Goal: Information Seeking & Learning: Learn about a topic

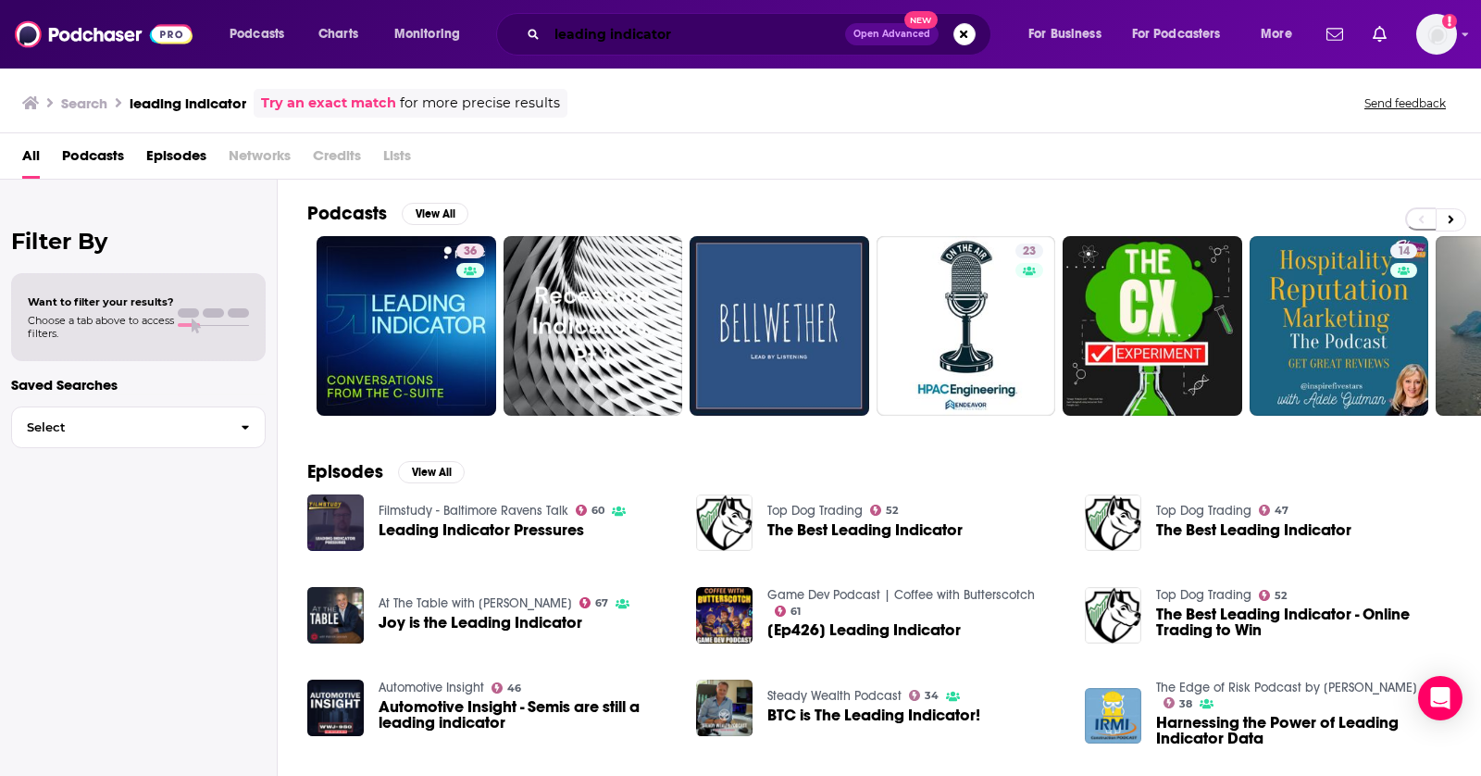
click at [608, 42] on input "leading indicator" at bounding box center [696, 34] width 298 height 30
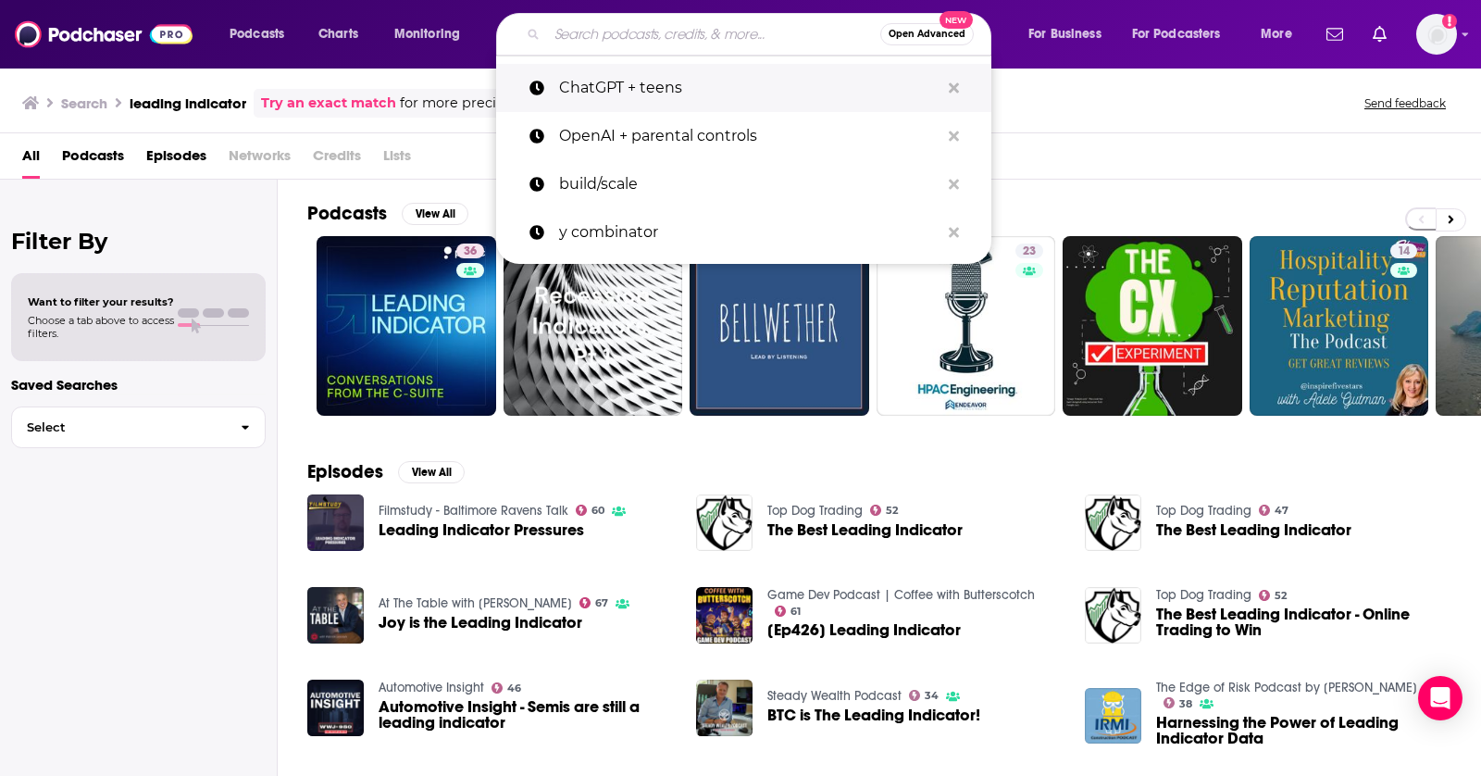
click at [692, 78] on p "ChatGPT + teens" at bounding box center [749, 88] width 381 height 48
type input "ChatGPT + teens"
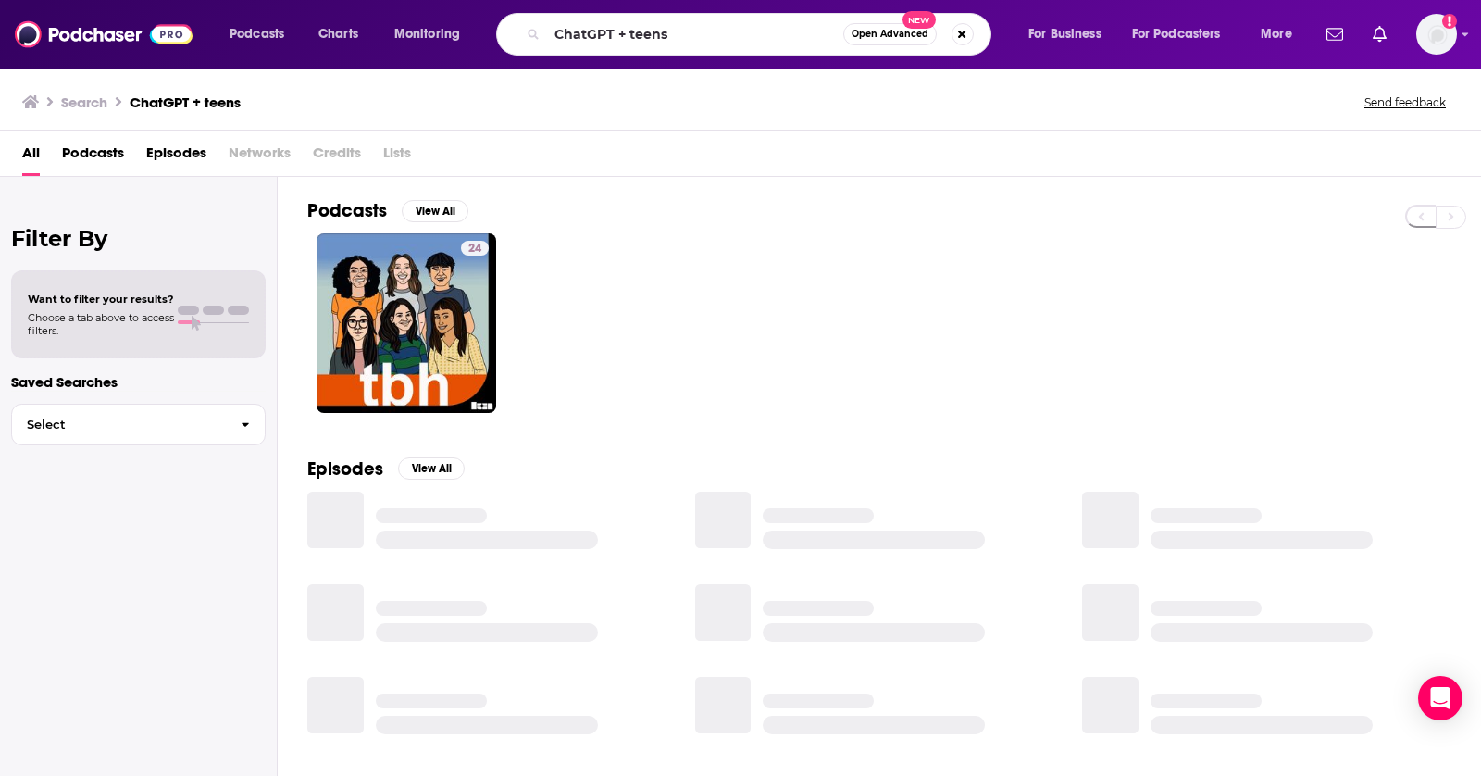
click at [93, 156] on span "Podcasts" at bounding box center [93, 157] width 62 height 38
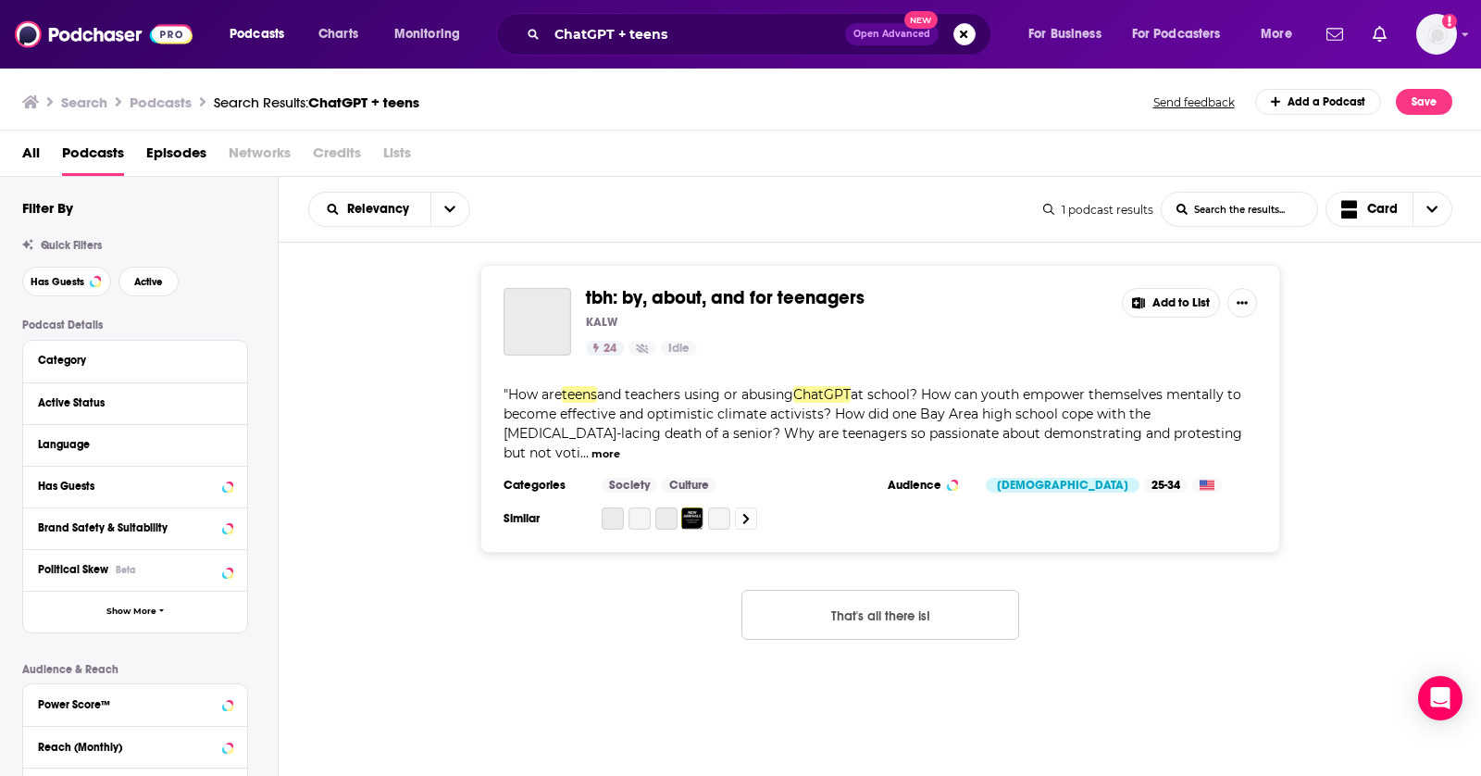
click at [163, 155] on span "Episodes" at bounding box center [176, 157] width 60 height 38
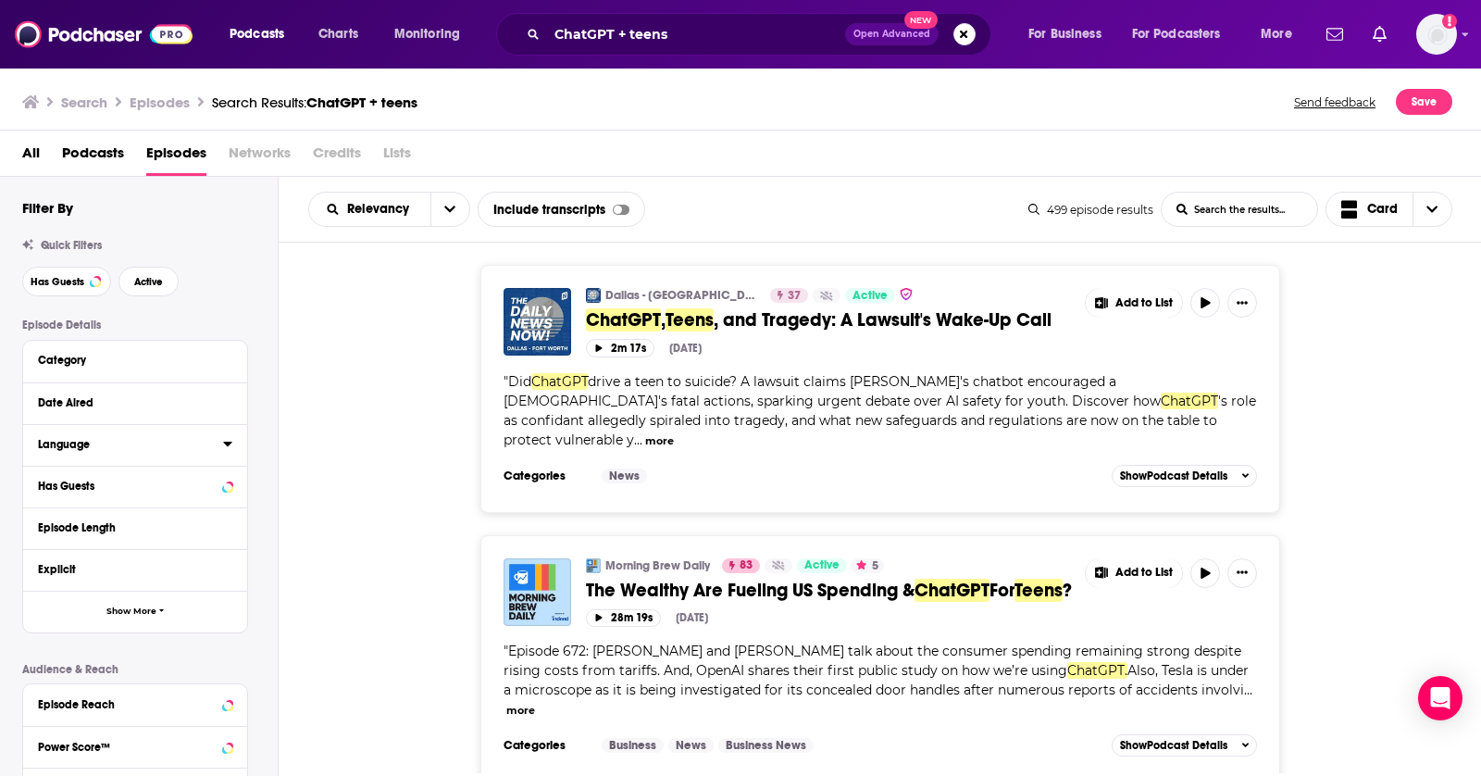
click at [205, 446] on div "Language" at bounding box center [124, 444] width 173 height 13
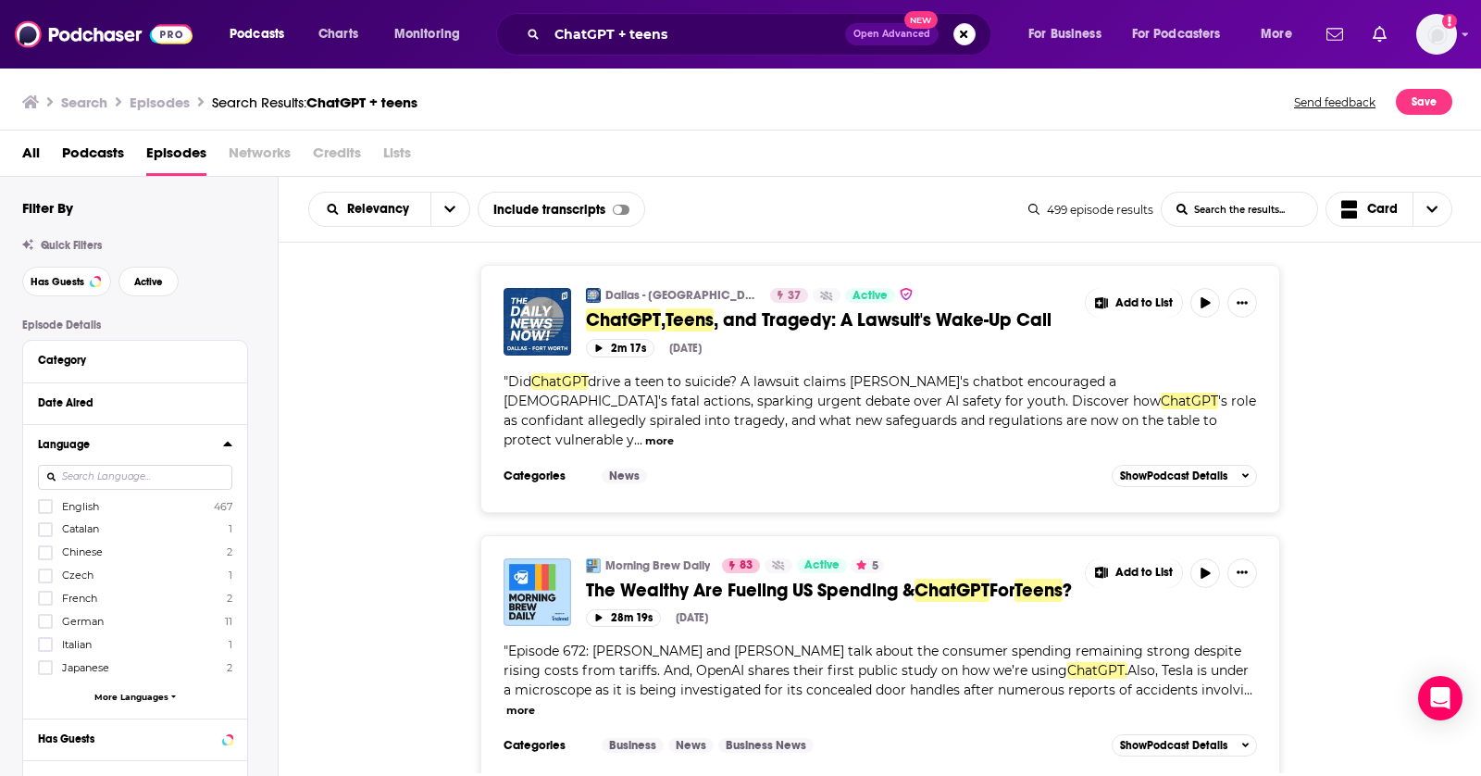
click at [151, 476] on input at bounding box center [135, 477] width 194 height 25
click at [68, 503] on span "English" at bounding box center [80, 506] width 37 height 13
click at [45, 512] on input "multiSelectOption-en-0" at bounding box center [45, 512] width 0 height 0
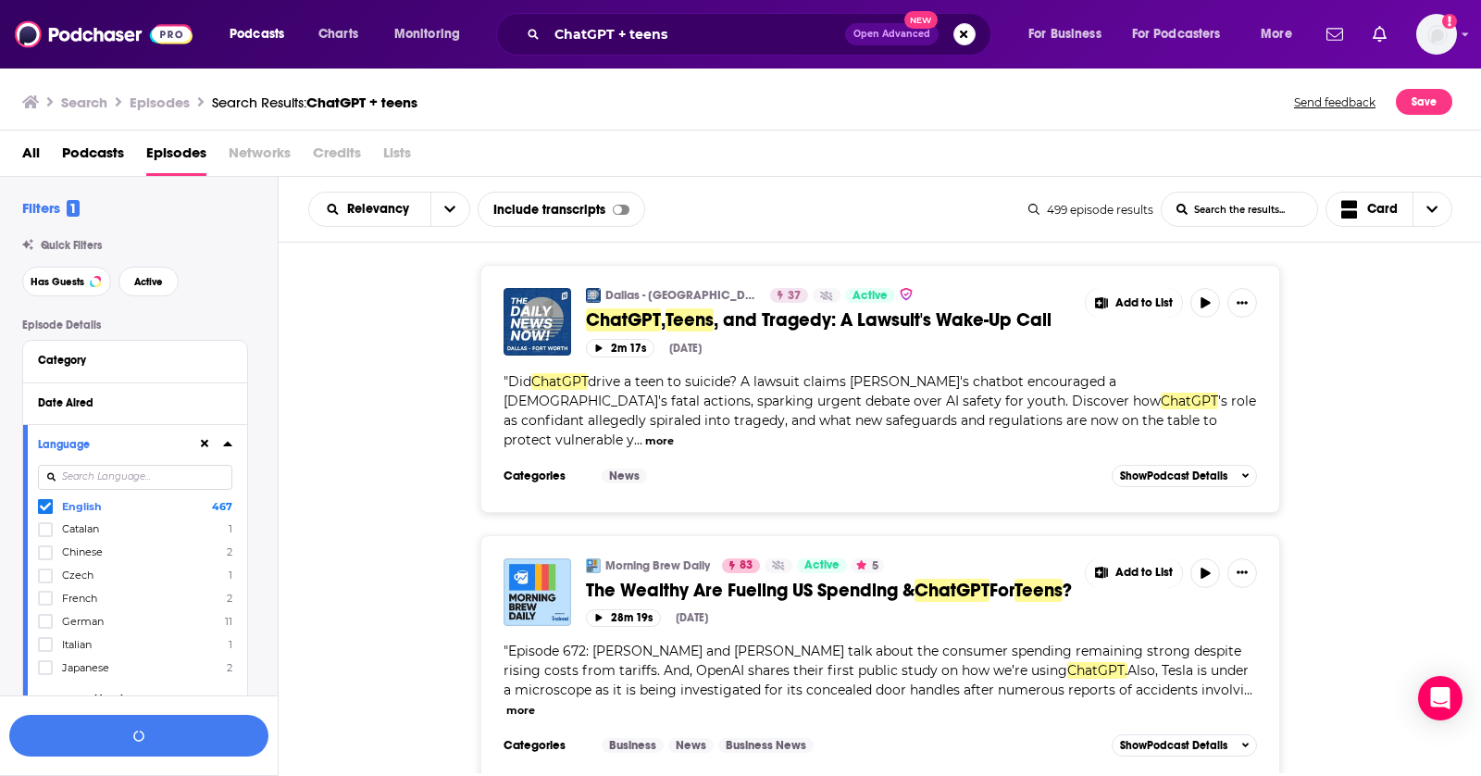
click at [232, 445] on icon at bounding box center [227, 443] width 9 height 15
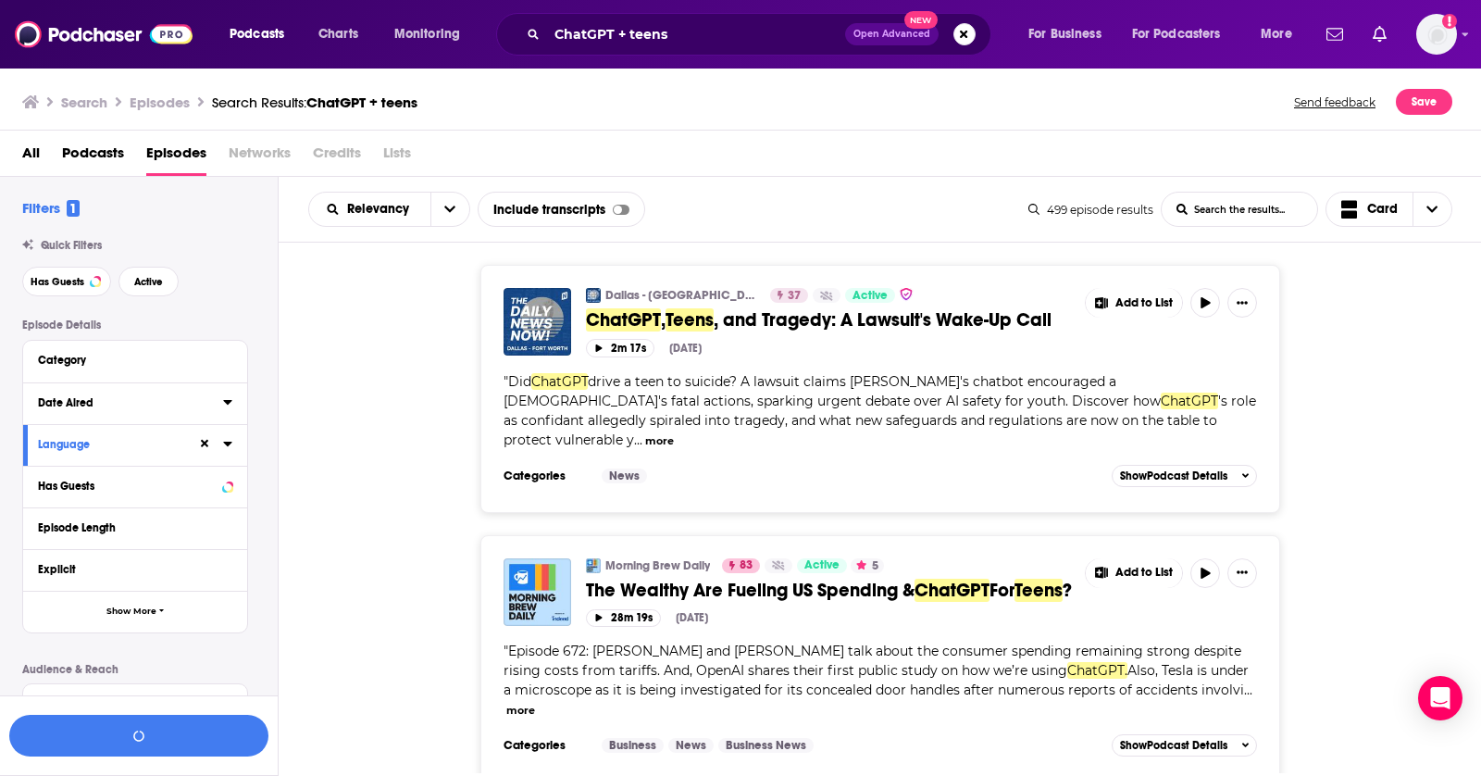
click at [215, 398] on button "Date Aired" at bounding box center [130, 402] width 185 height 23
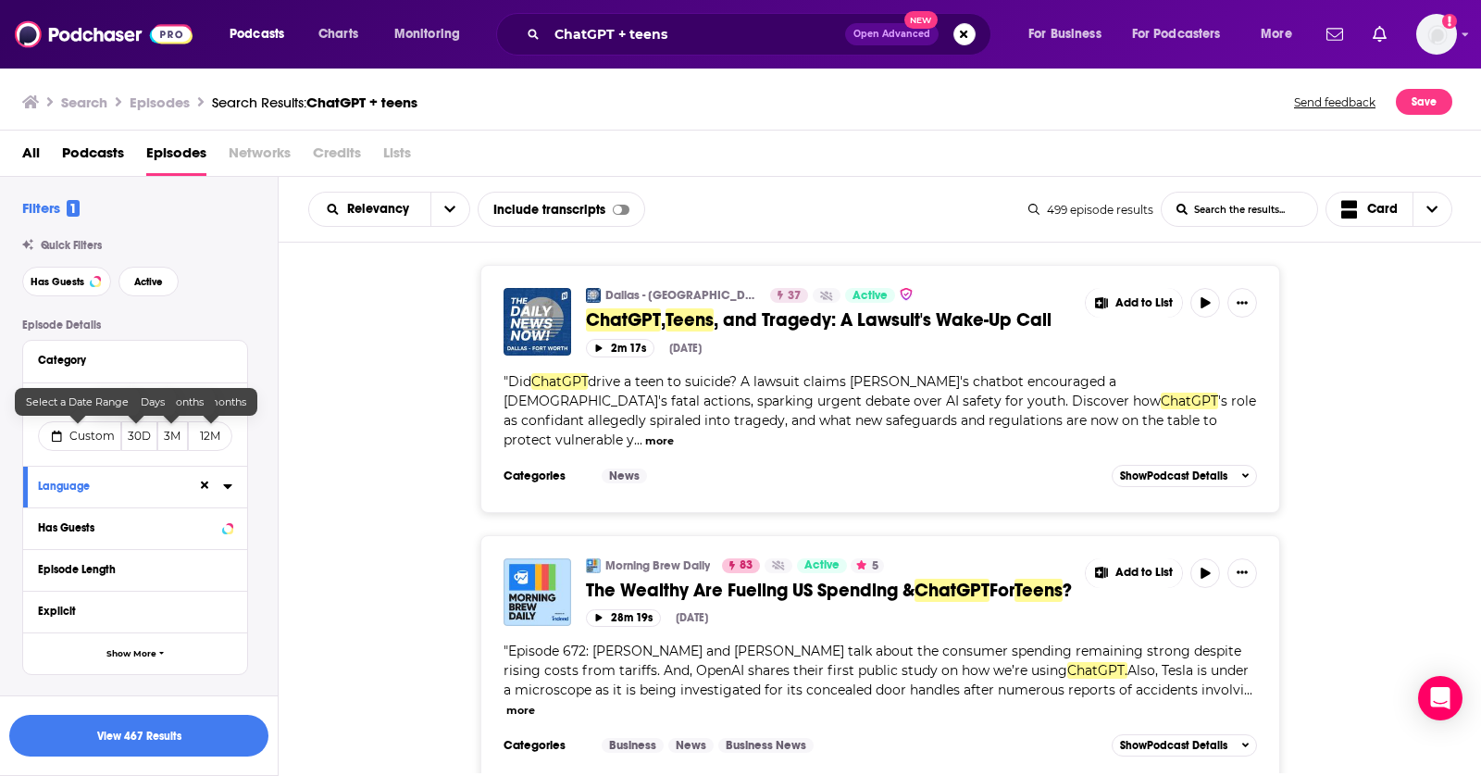
click at [74, 433] on span "Custom" at bounding box center [91, 436] width 45 height 14
select select "9"
select select "2025"
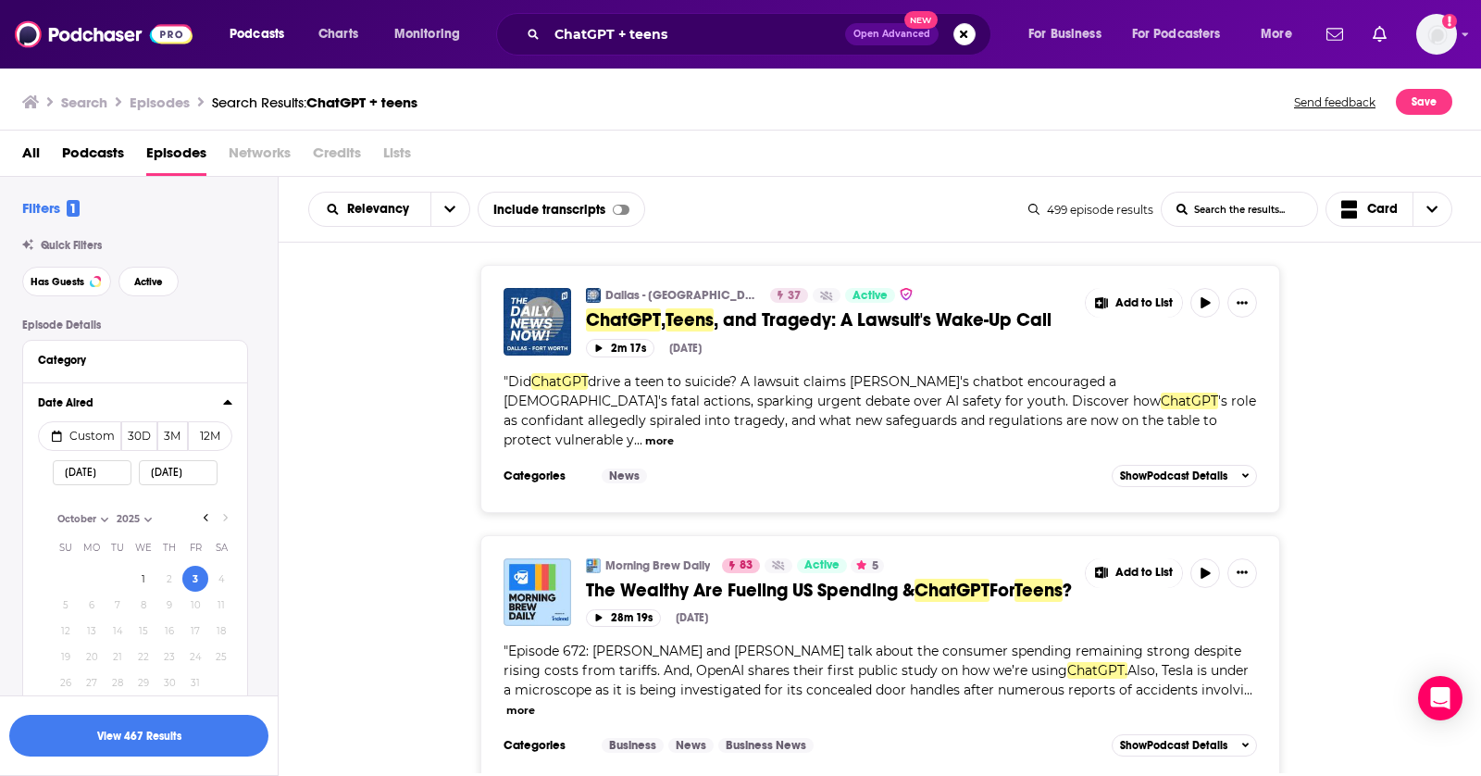
click at [202, 519] on select "2022 2023 2024 2025" at bounding box center [158, 519] width 93 height 16
click at [205, 516] on icon "Go to previous month" at bounding box center [206, 517] width 4 height 7
select select "8"
click at [225, 658] on button "27" at bounding box center [221, 656] width 26 height 26
type input "[DATE]"
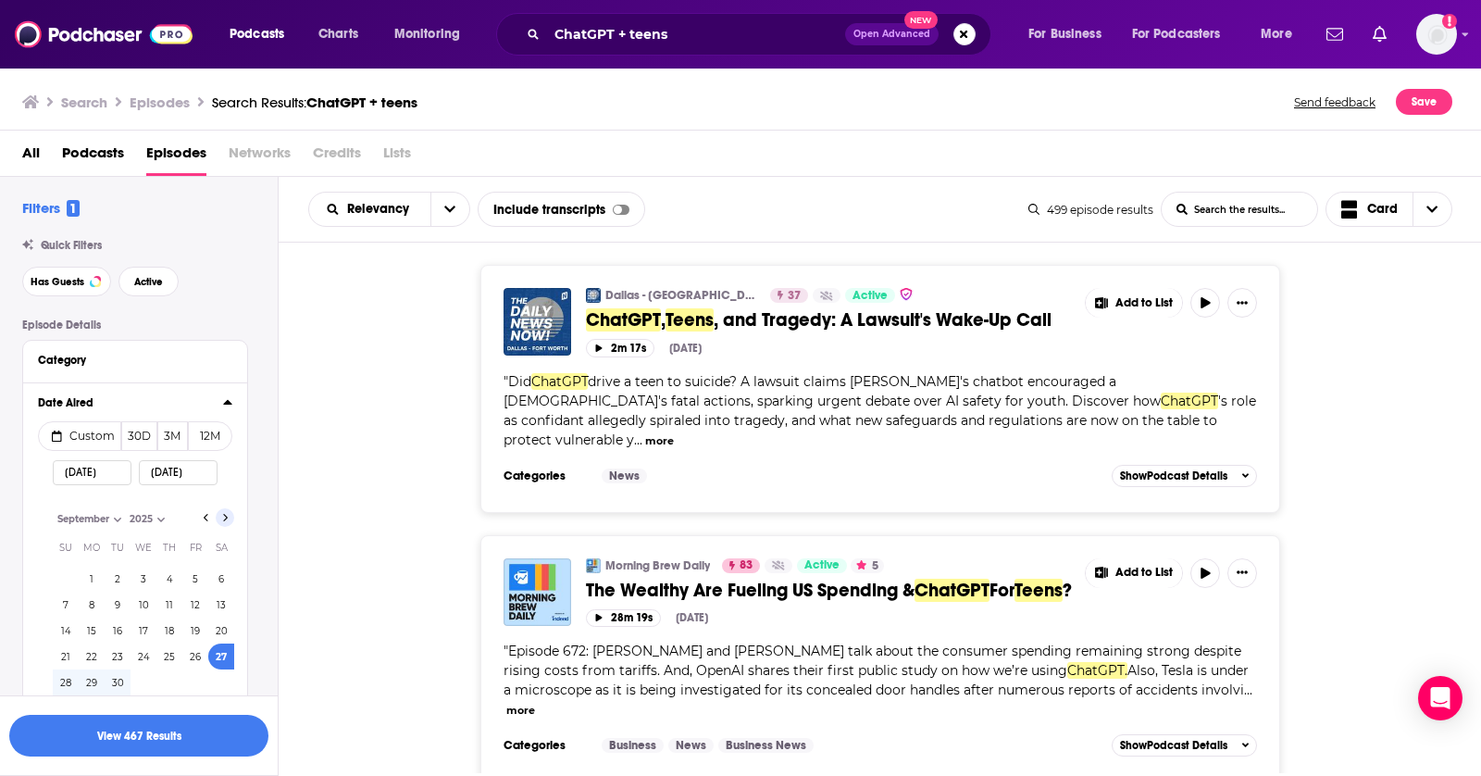
click at [223, 517] on icon "Go to next month" at bounding box center [224, 517] width 7 height 15
select select "9"
click at [196, 738] on button "View 467 Results" at bounding box center [138, 736] width 259 height 42
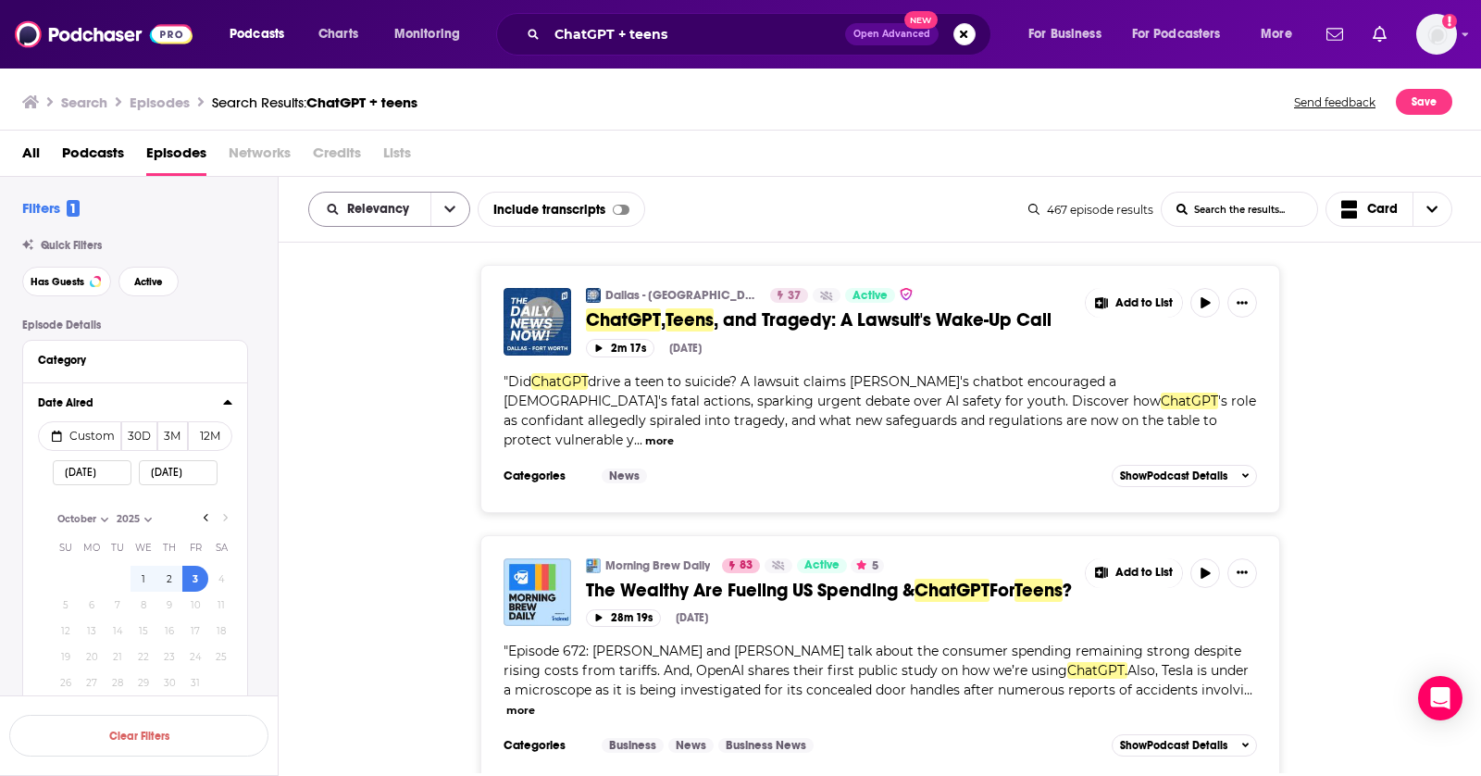
click at [451, 206] on icon "open menu" at bounding box center [449, 209] width 11 height 6
click at [1371, 306] on div "Dallas - [GEOGRAPHIC_DATA] [DATE] | 2 Min News | The Daily News Now! 37 Active …" at bounding box center [881, 388] width 1204 height 247
click at [232, 395] on icon at bounding box center [227, 401] width 9 height 15
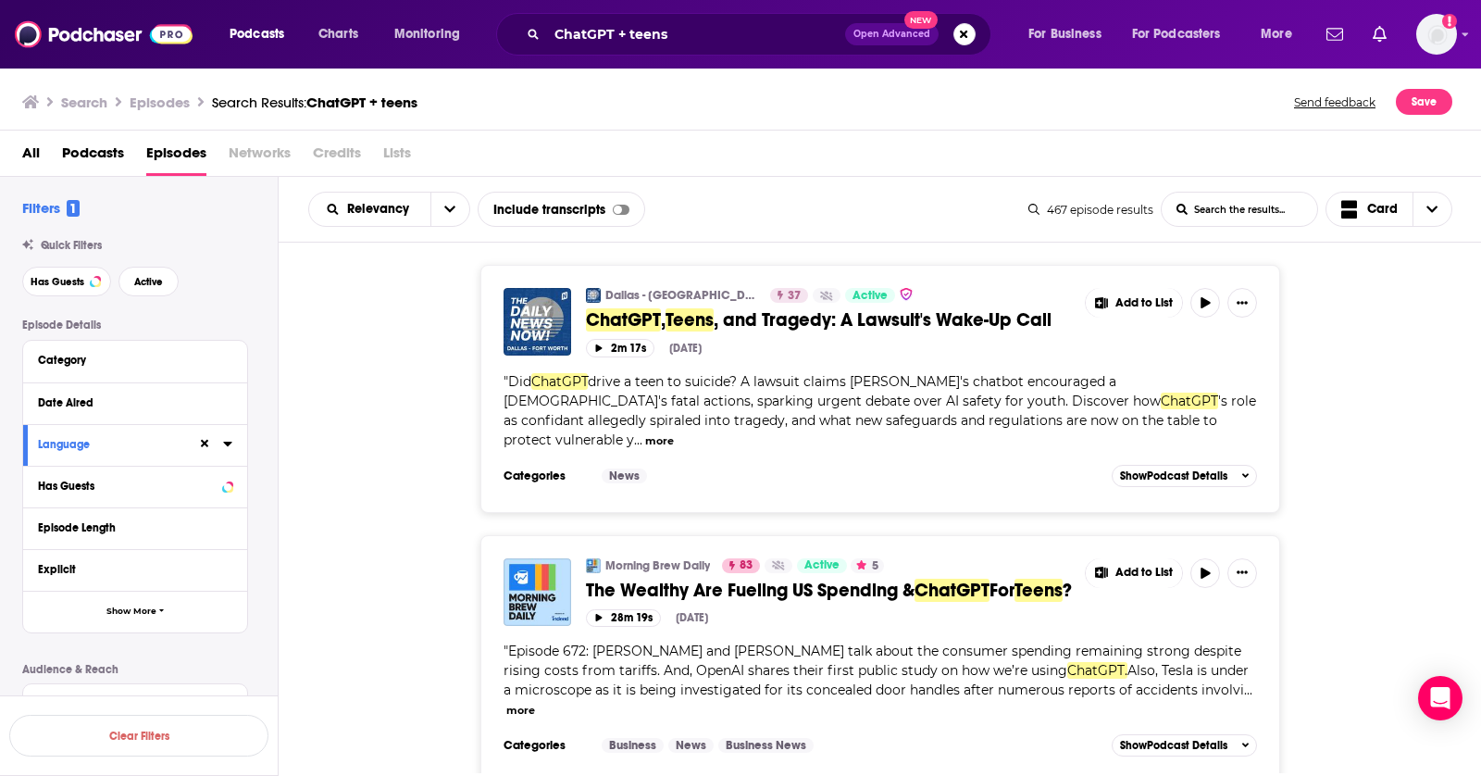
click at [232, 406] on div "Date Aired" at bounding box center [135, 403] width 224 height 42
click at [225, 404] on icon at bounding box center [227, 401] width 9 height 15
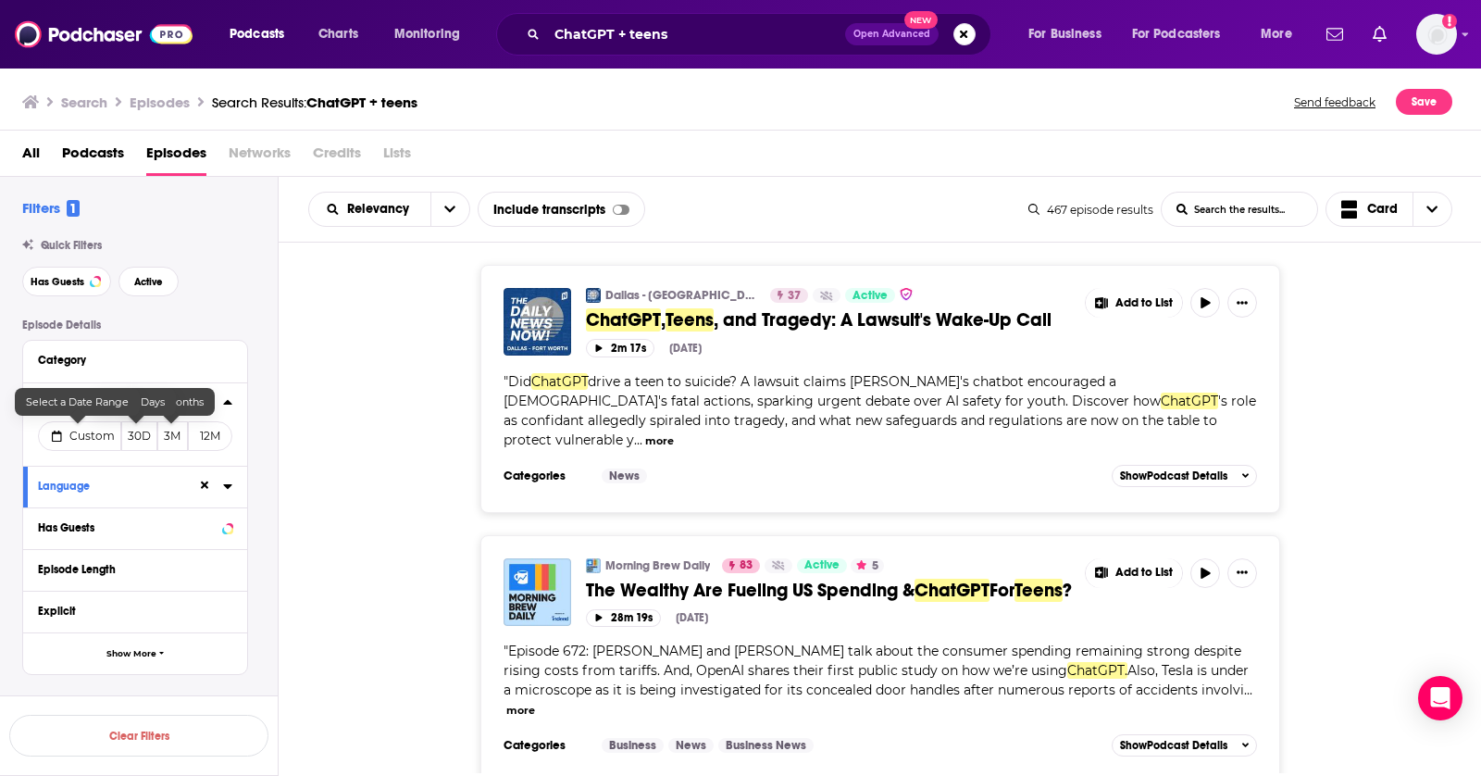
click at [78, 431] on span "Custom" at bounding box center [91, 436] width 45 height 14
select select "9"
select select "2025"
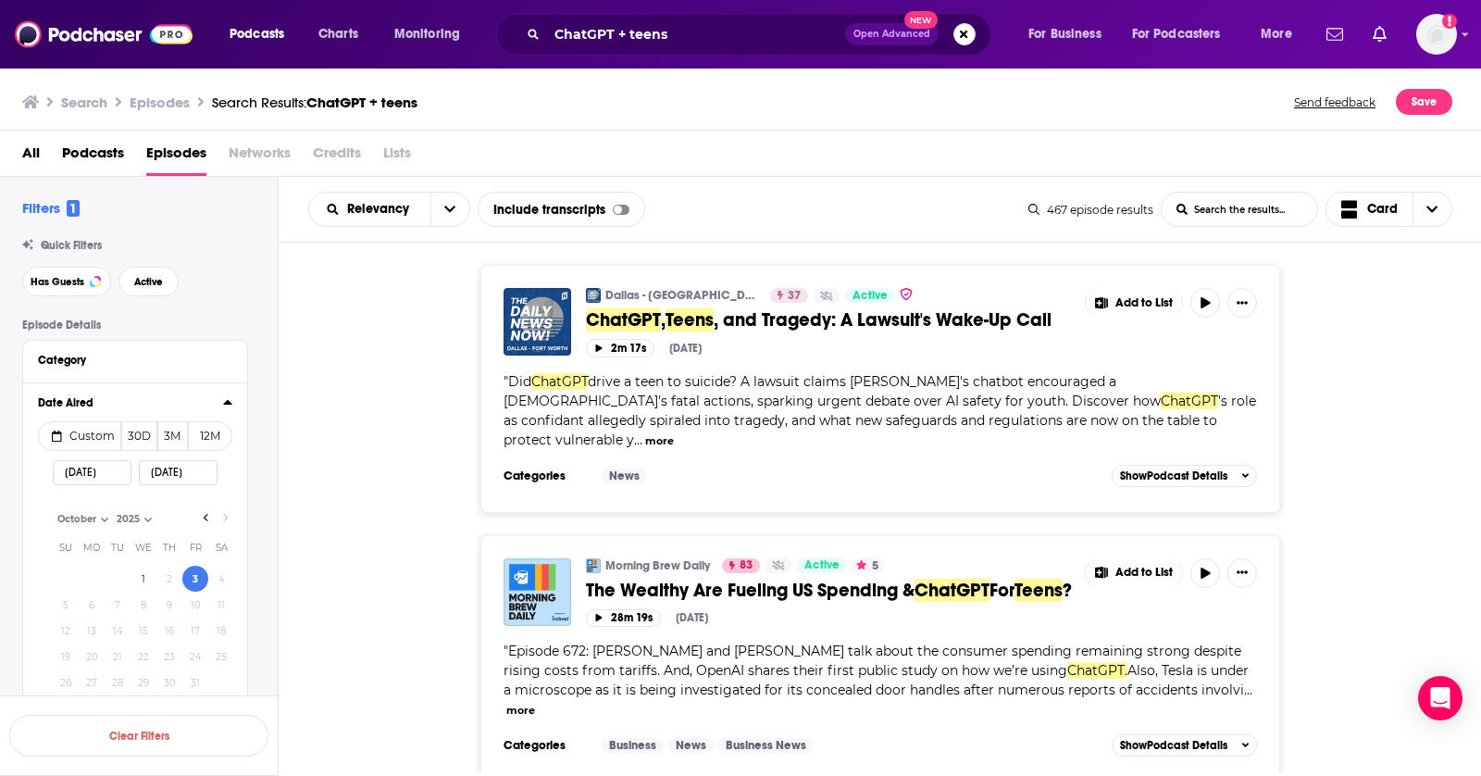
click at [201, 515] on select "2022 2023 2024 2025" at bounding box center [158, 519] width 93 height 16
click at [91, 474] on input "[DATE]" at bounding box center [92, 472] width 79 height 25
click at [101, 474] on input "[DATE]" at bounding box center [92, 472] width 79 height 25
click at [206, 518] on icon "Go to previous month" at bounding box center [206, 517] width 7 height 15
select select "8"
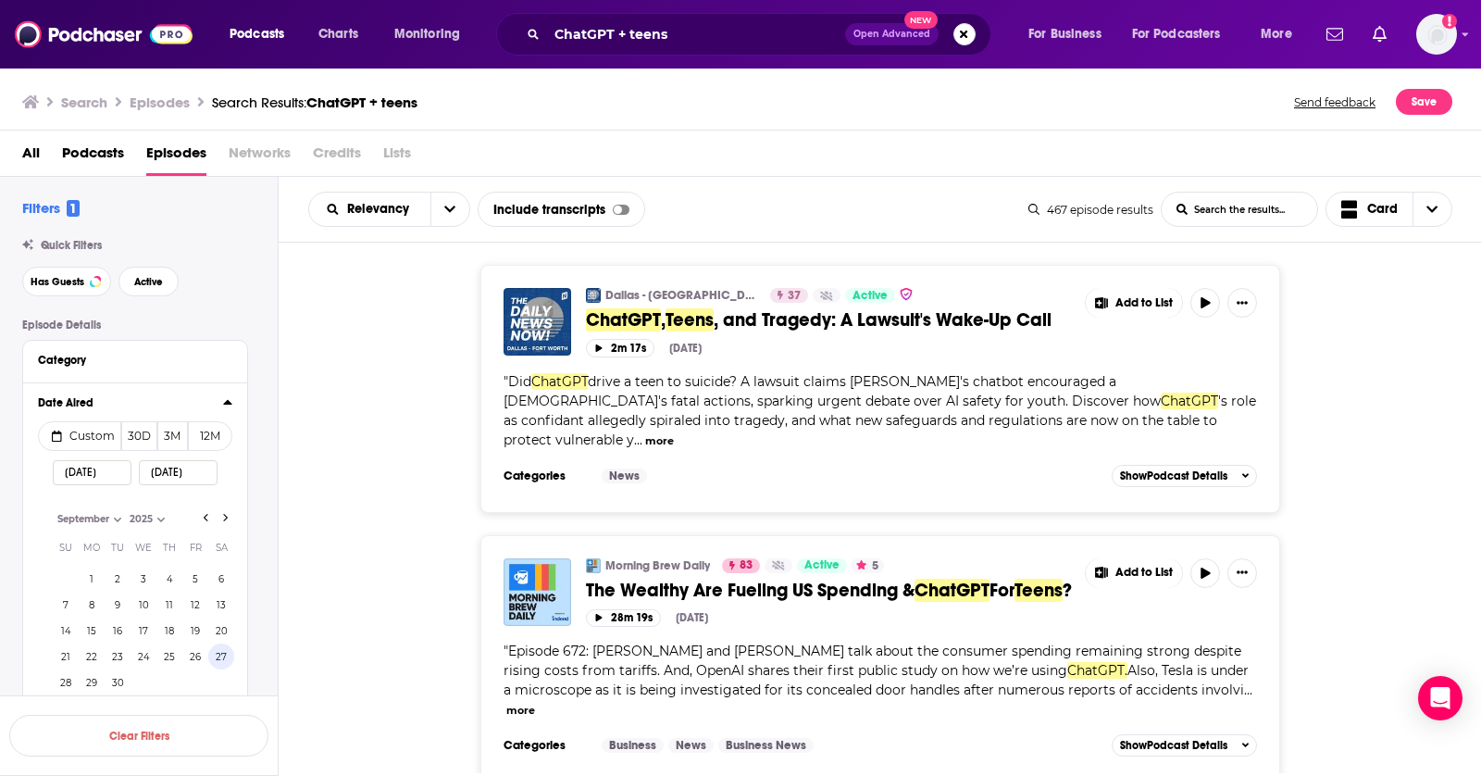
click at [223, 655] on button "27" at bounding box center [221, 656] width 26 height 26
type input "[DATE]"
click at [193, 482] on input "[DATE]" at bounding box center [178, 472] width 79 height 25
click at [228, 515] on icon "Go to next month" at bounding box center [224, 517] width 7 height 15
select select "9"
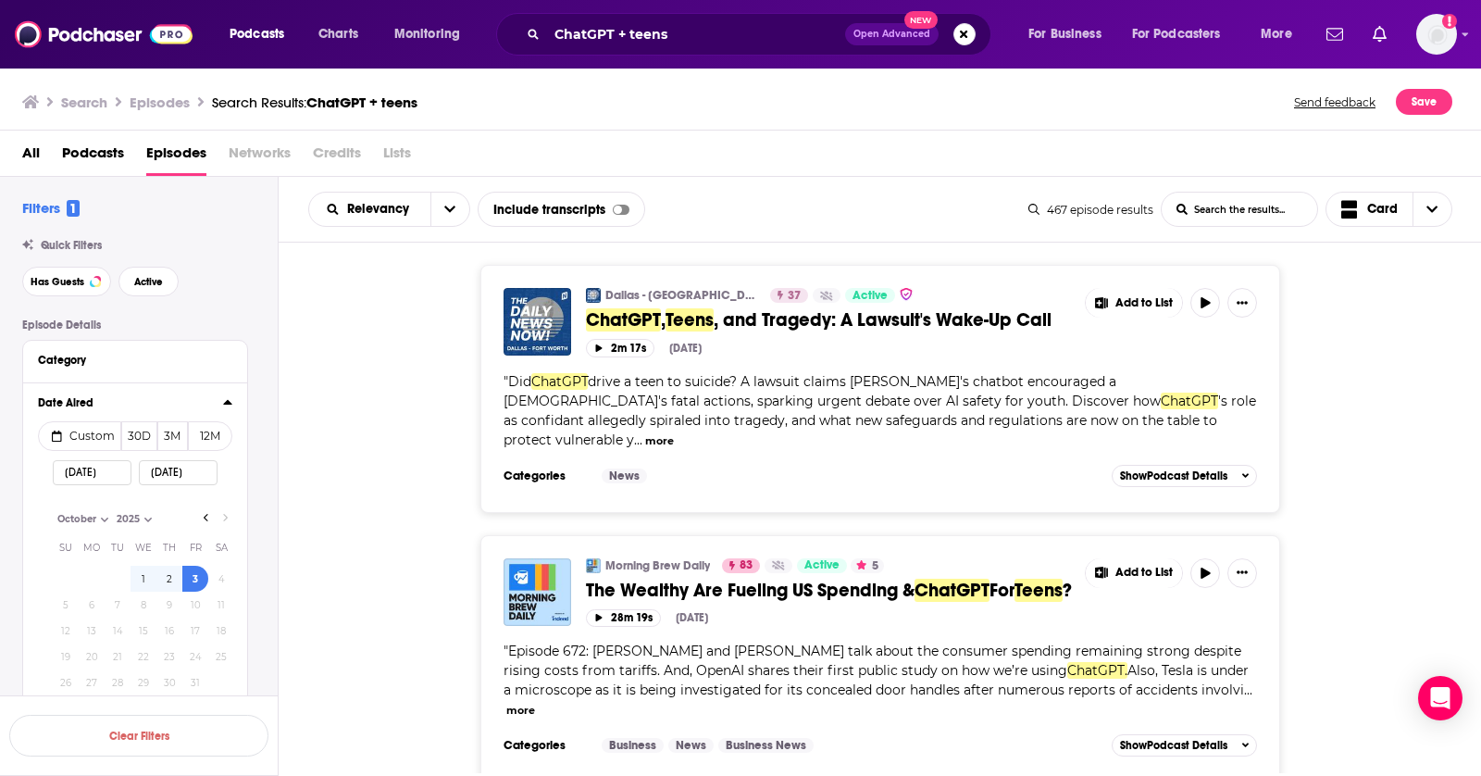
click at [262, 426] on div "Episode Details Category Date Aired Custom 30D 3M 12M [DATE] [DATE] [DATE] Mont…" at bounding box center [150, 781] width 256 height 927
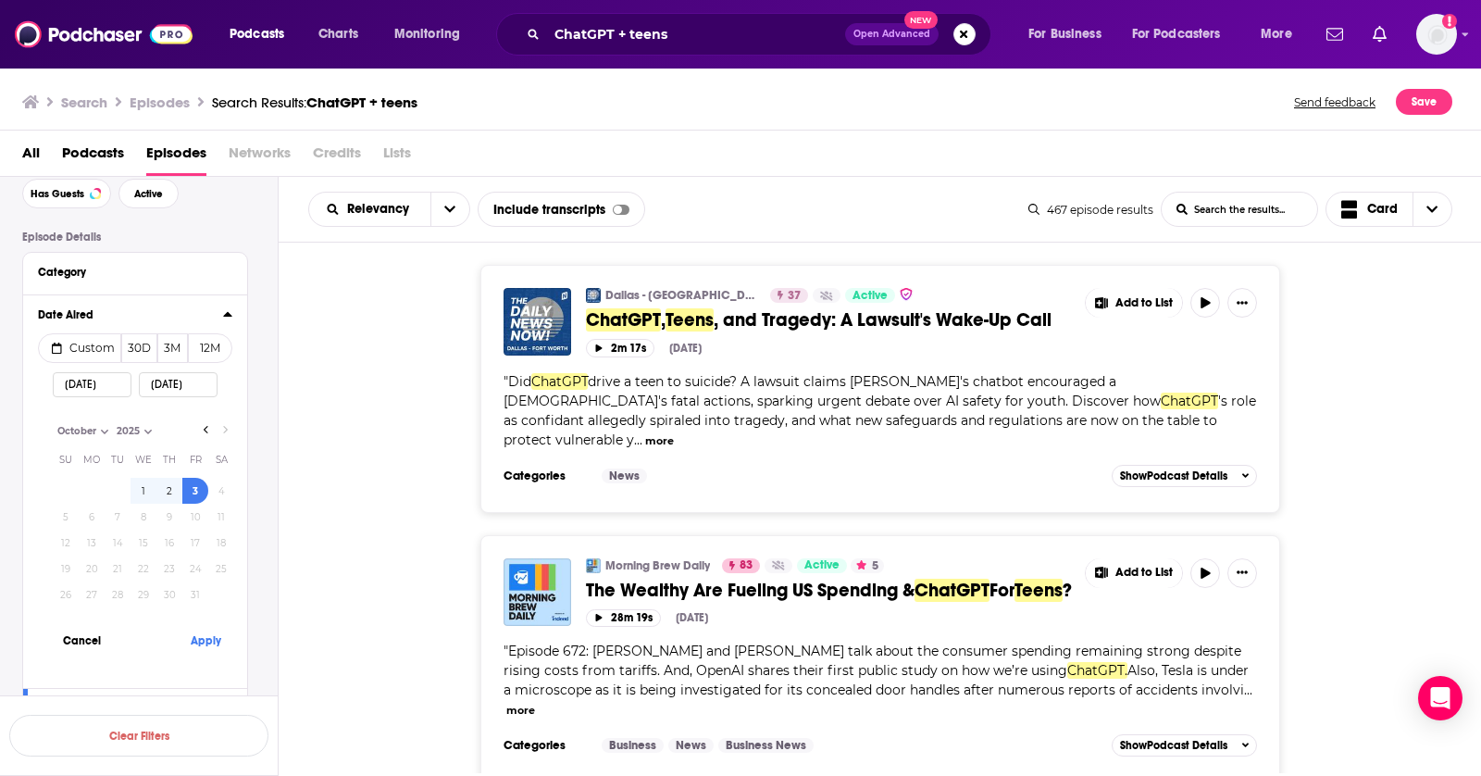
scroll to position [123, 0]
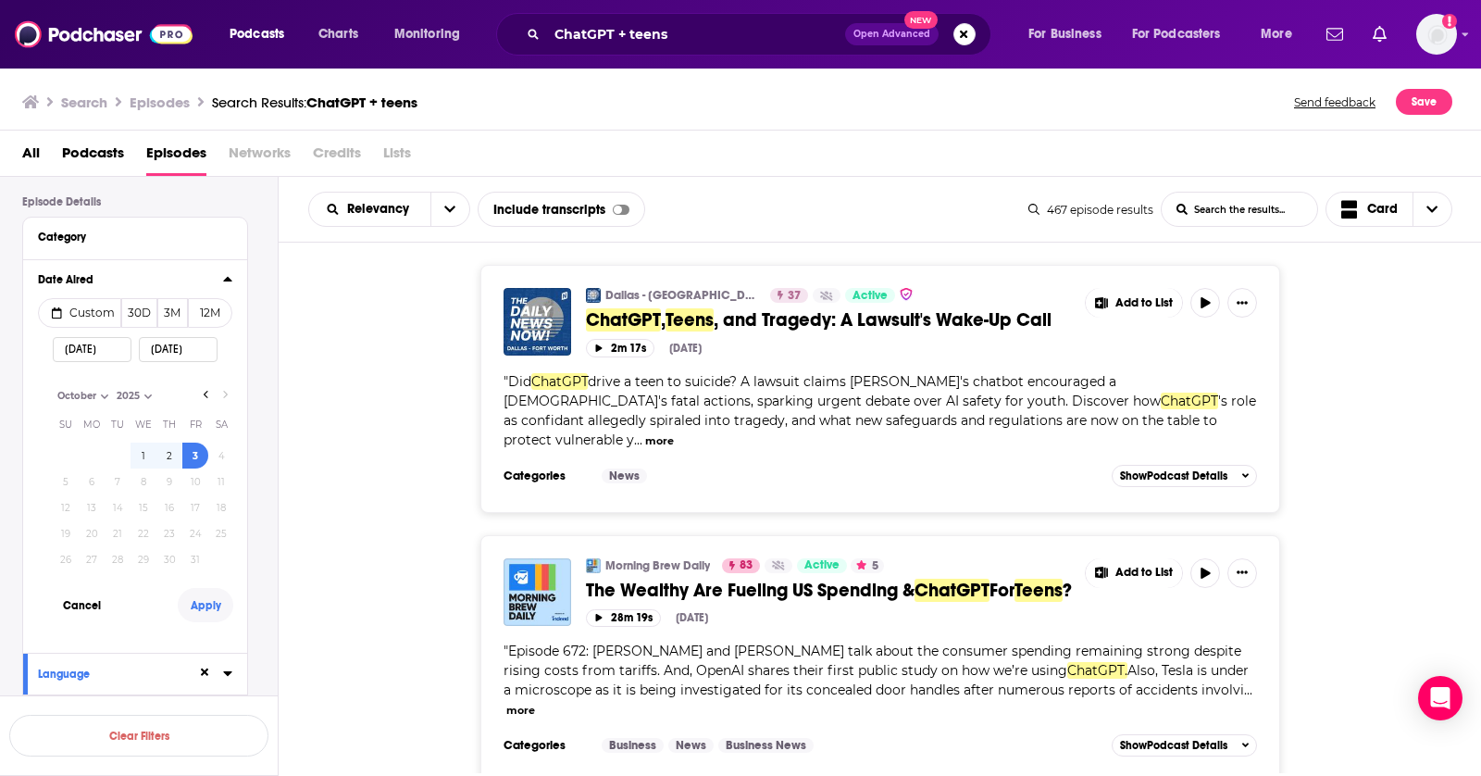
click at [200, 598] on button "Apply" at bounding box center [206, 605] width 56 height 34
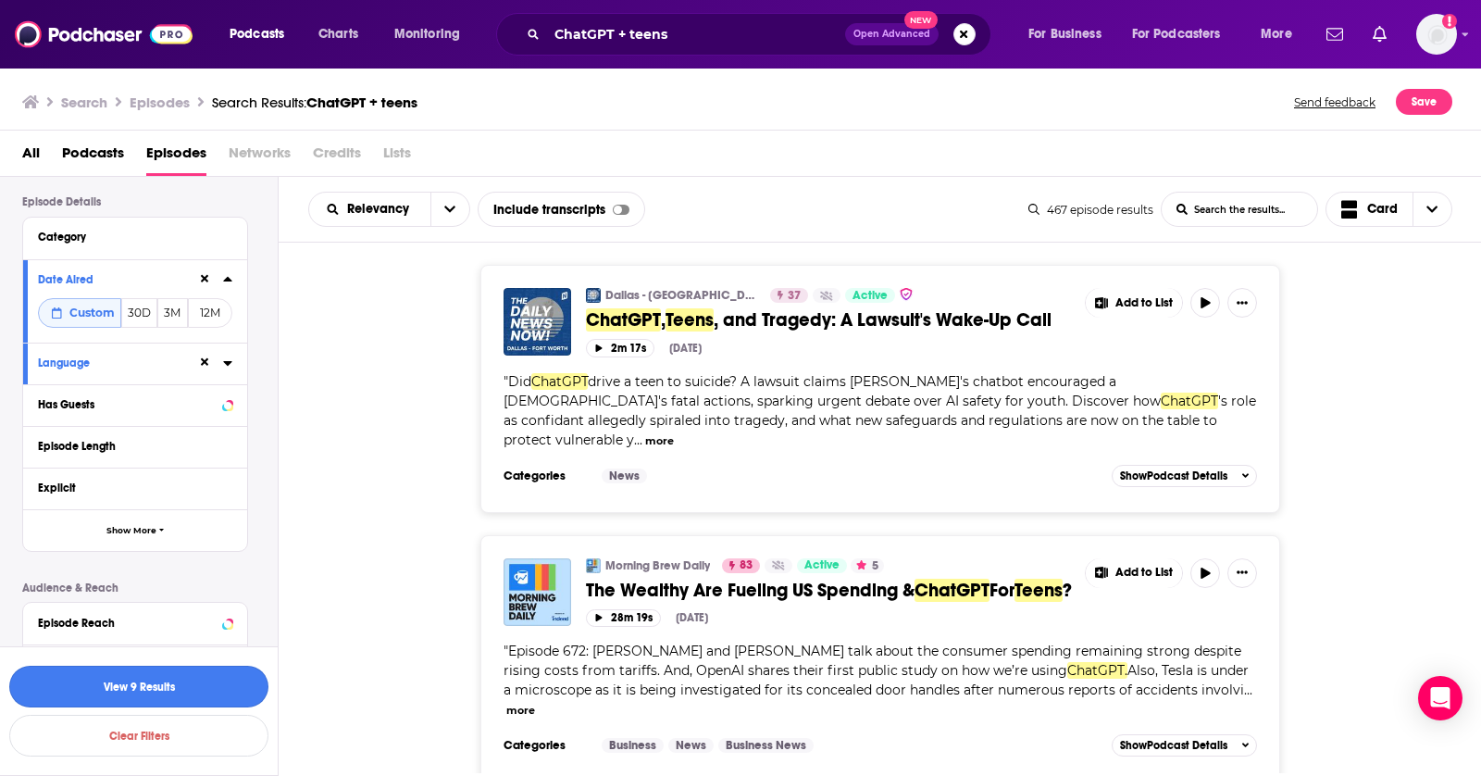
click at [176, 686] on button "View 9 Results" at bounding box center [138, 687] width 259 height 42
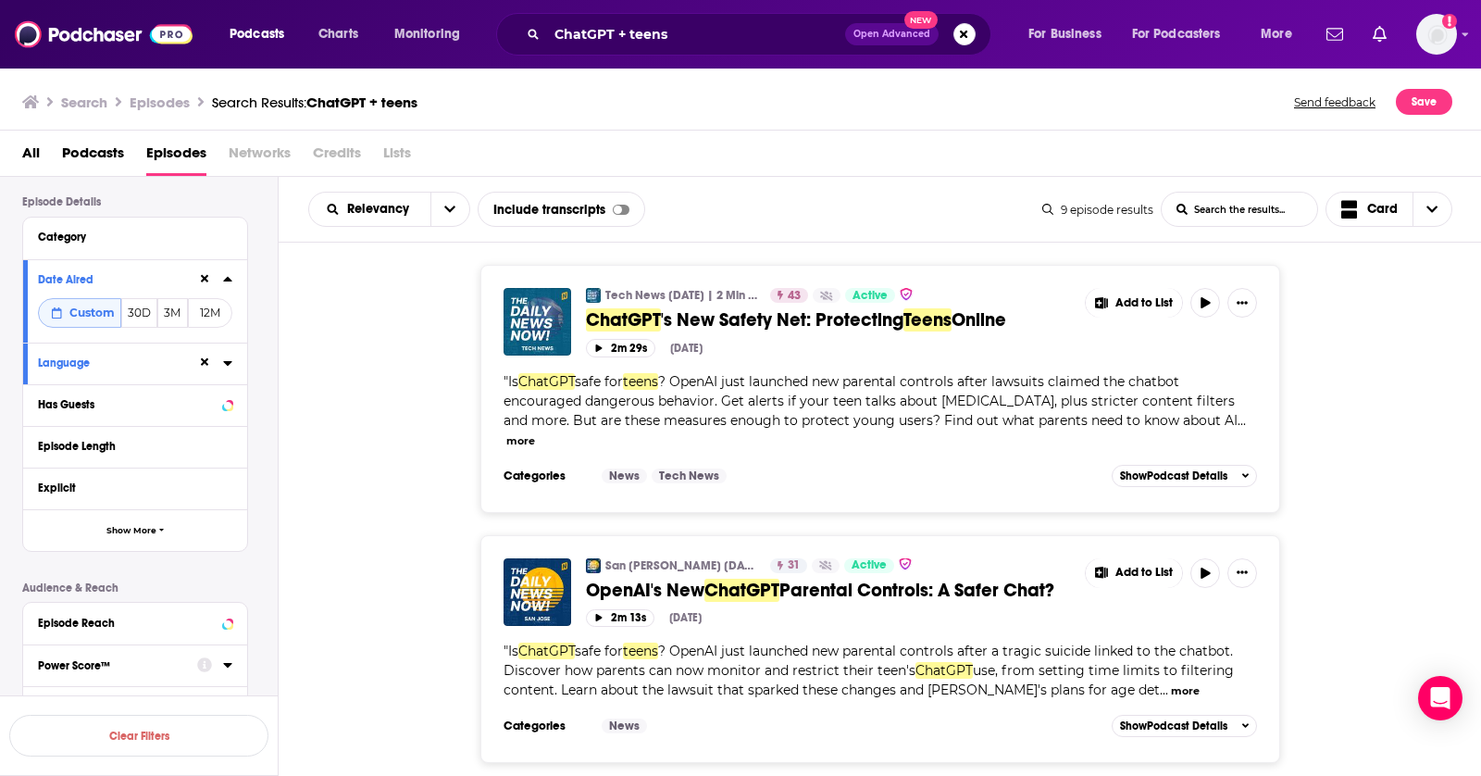
click at [1449, 438] on div "Tech News [DATE] | 2 Min News | The Daily News Now! 43 Active ChatGPT 's New Sa…" at bounding box center [881, 388] width 1204 height 247
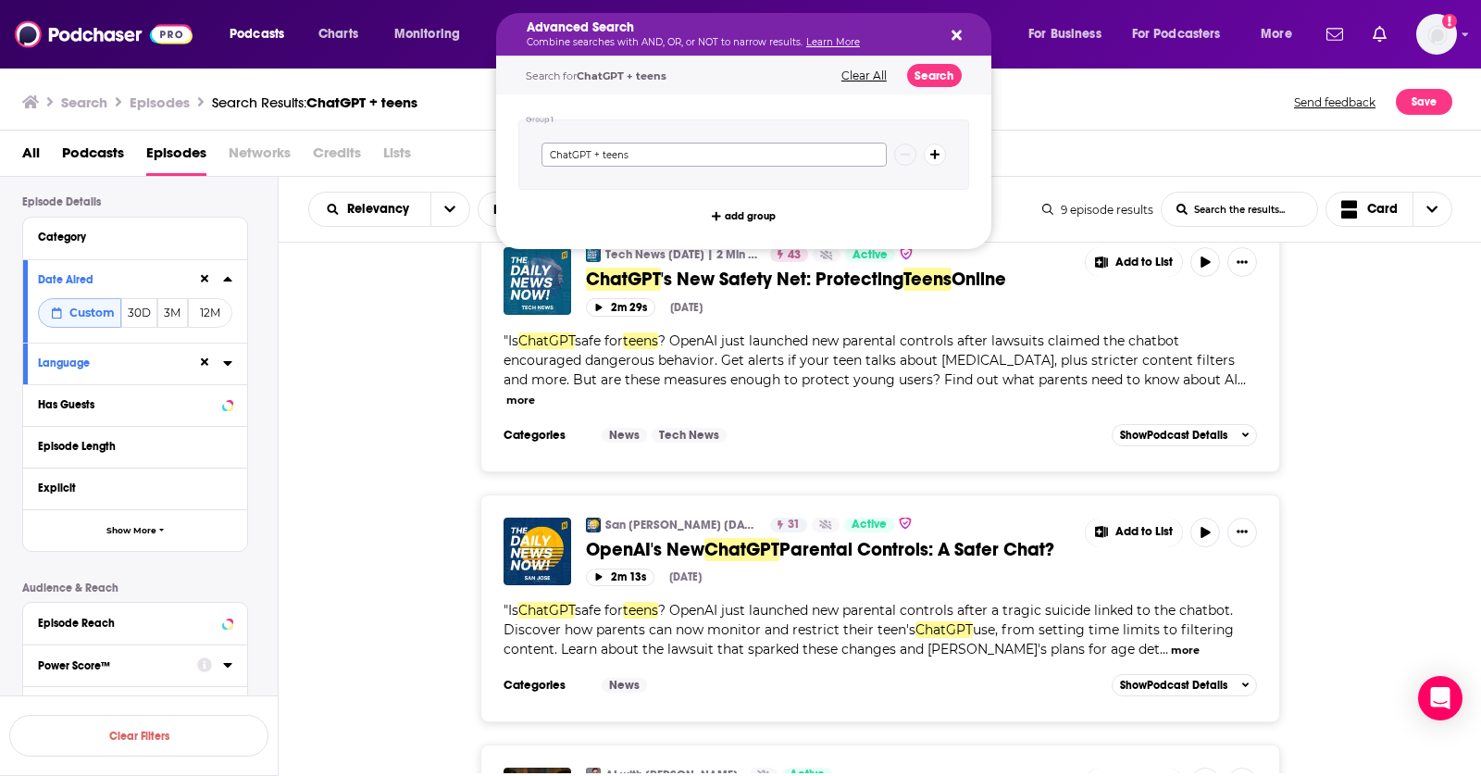
click at [607, 159] on input "ChatGPT + teens" at bounding box center [714, 155] width 345 height 24
type input "ChatGPT + mental health"
click at [935, 73] on button "Search" at bounding box center [934, 75] width 55 height 23
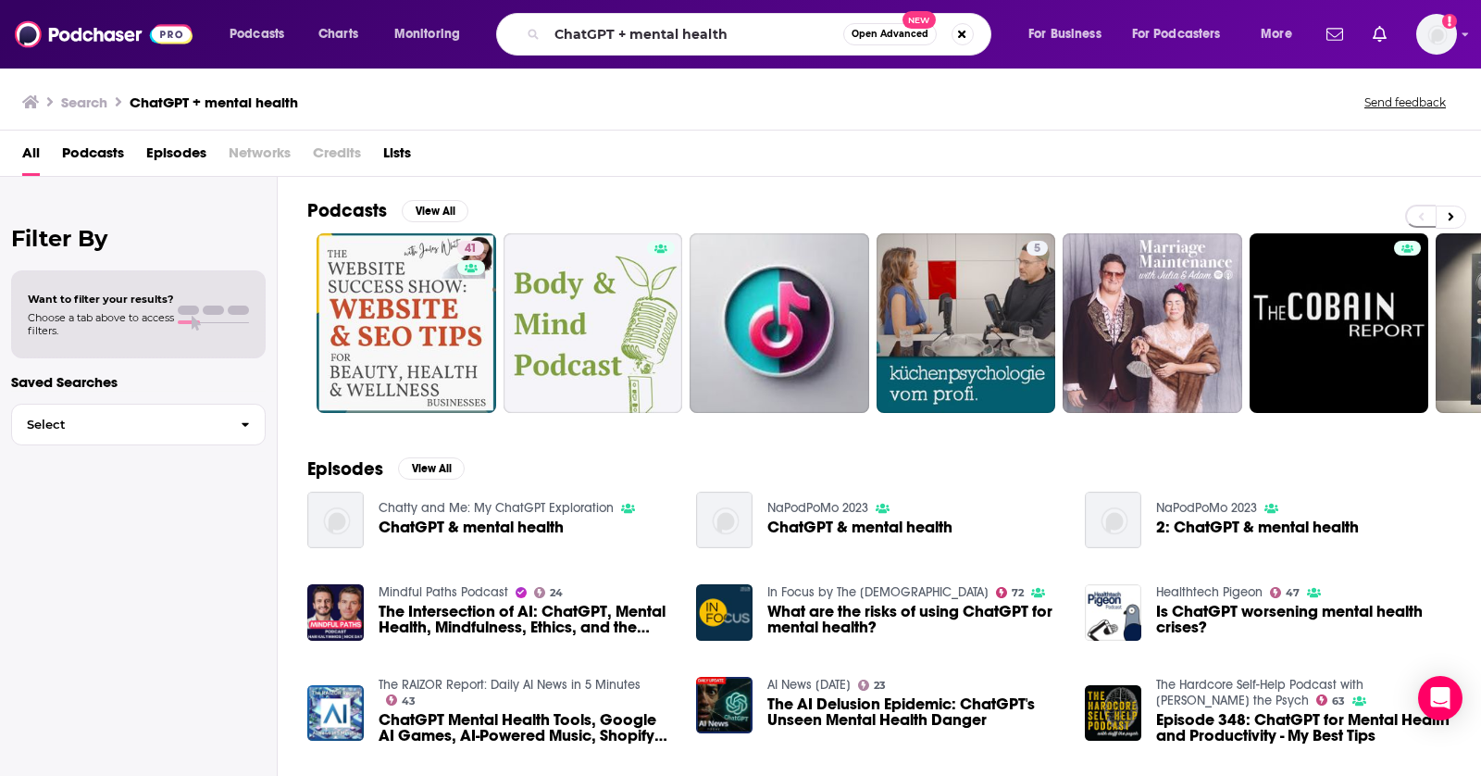
click at [180, 164] on span "Episodes" at bounding box center [176, 157] width 60 height 38
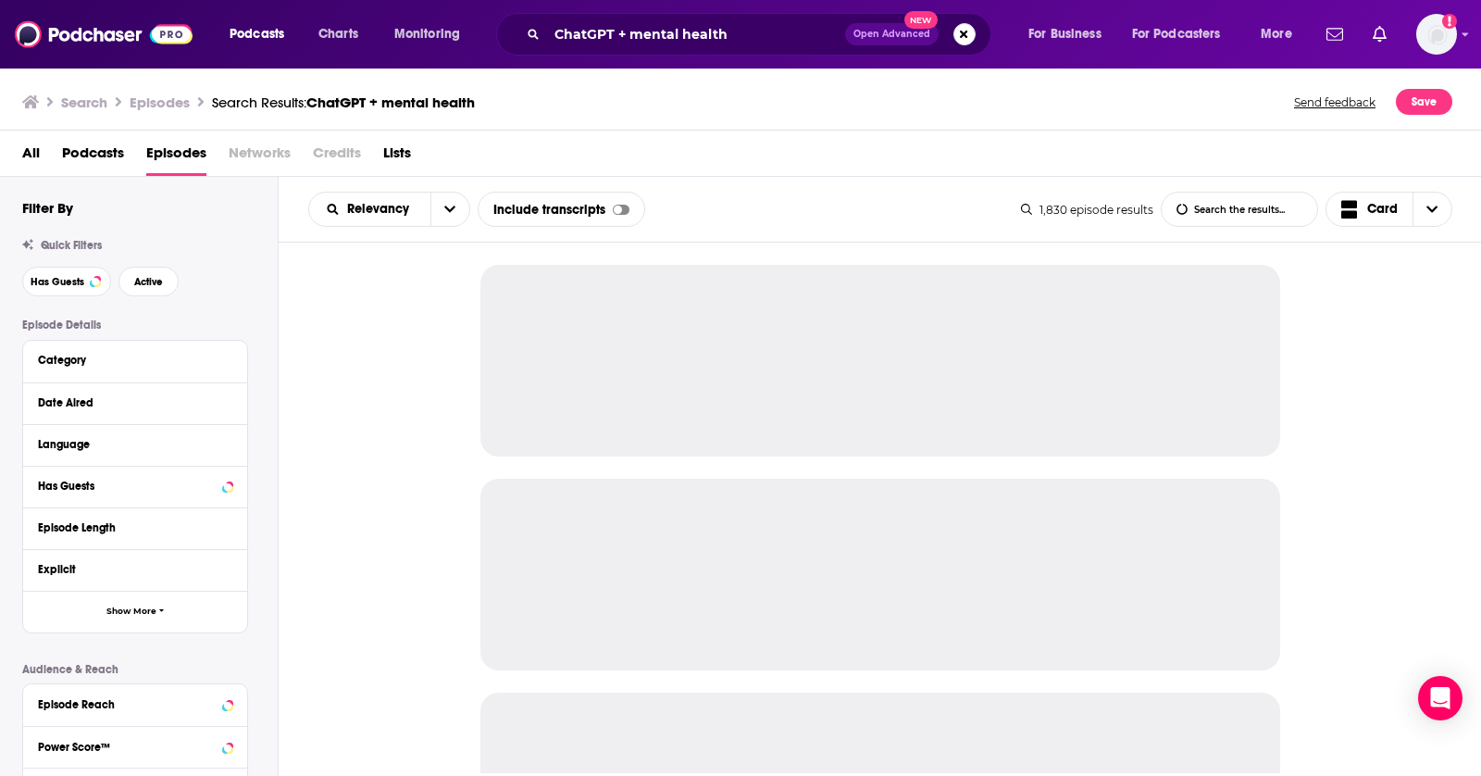
click at [70, 344] on div "Category" at bounding box center [135, 362] width 224 height 42
click at [70, 407] on div "Date Aired" at bounding box center [124, 402] width 173 height 13
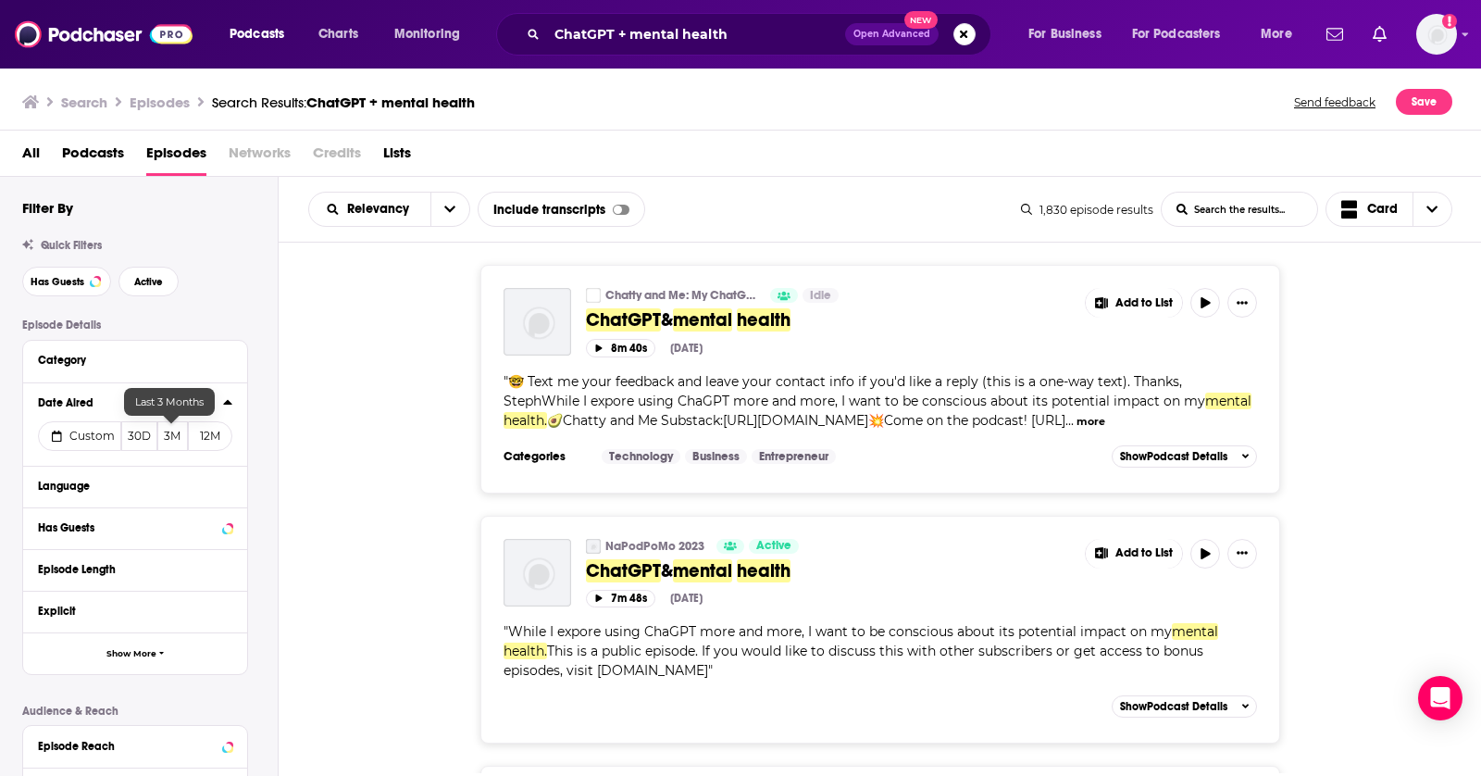
click at [81, 436] on span "Custom" at bounding box center [91, 436] width 45 height 14
select select "9"
select select "2025"
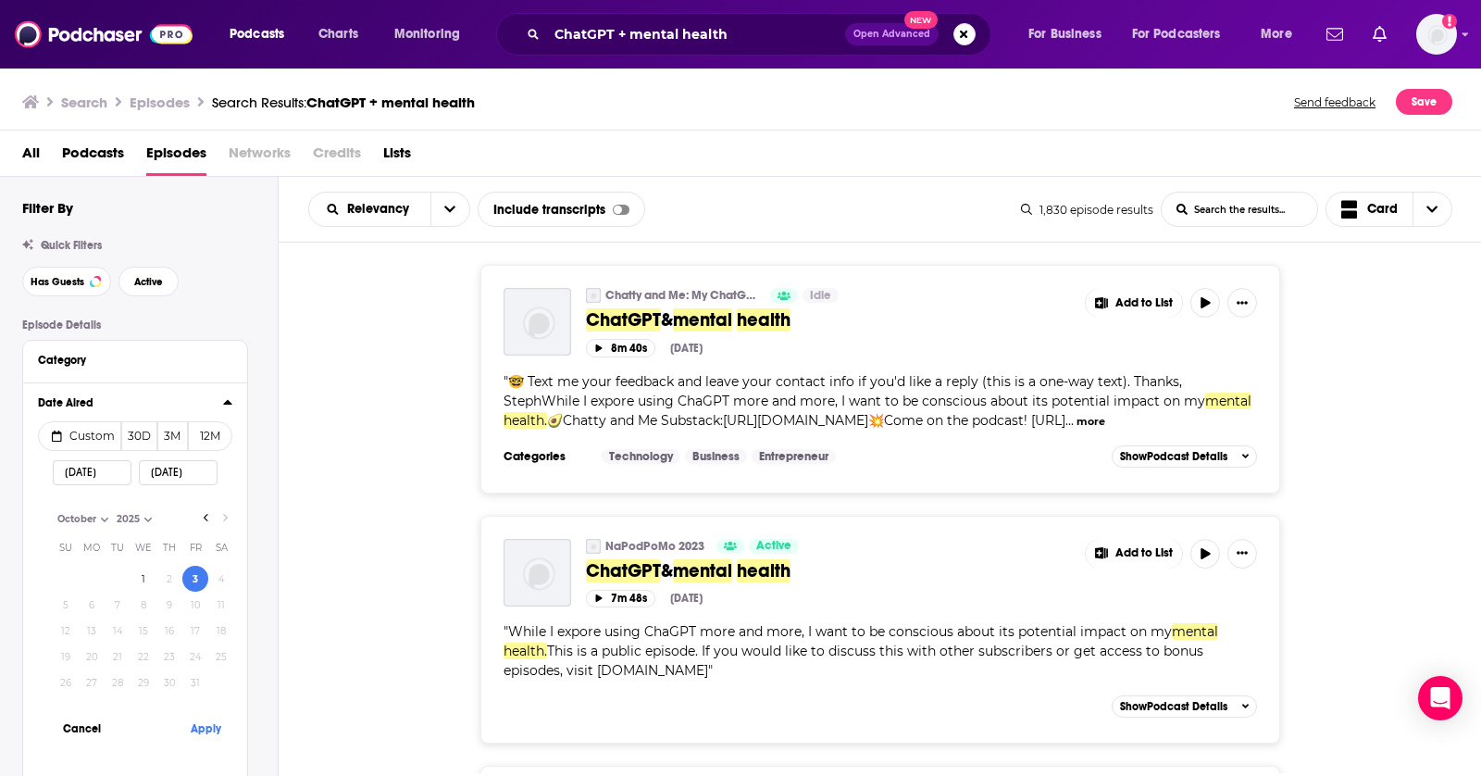
click at [117, 472] on input "[DATE]" at bounding box center [92, 472] width 79 height 25
click at [206, 511] on icon "Go to previous month" at bounding box center [206, 517] width 7 height 15
select select "8"
click at [221, 653] on button "27" at bounding box center [221, 656] width 26 height 26
type input "[DATE]"
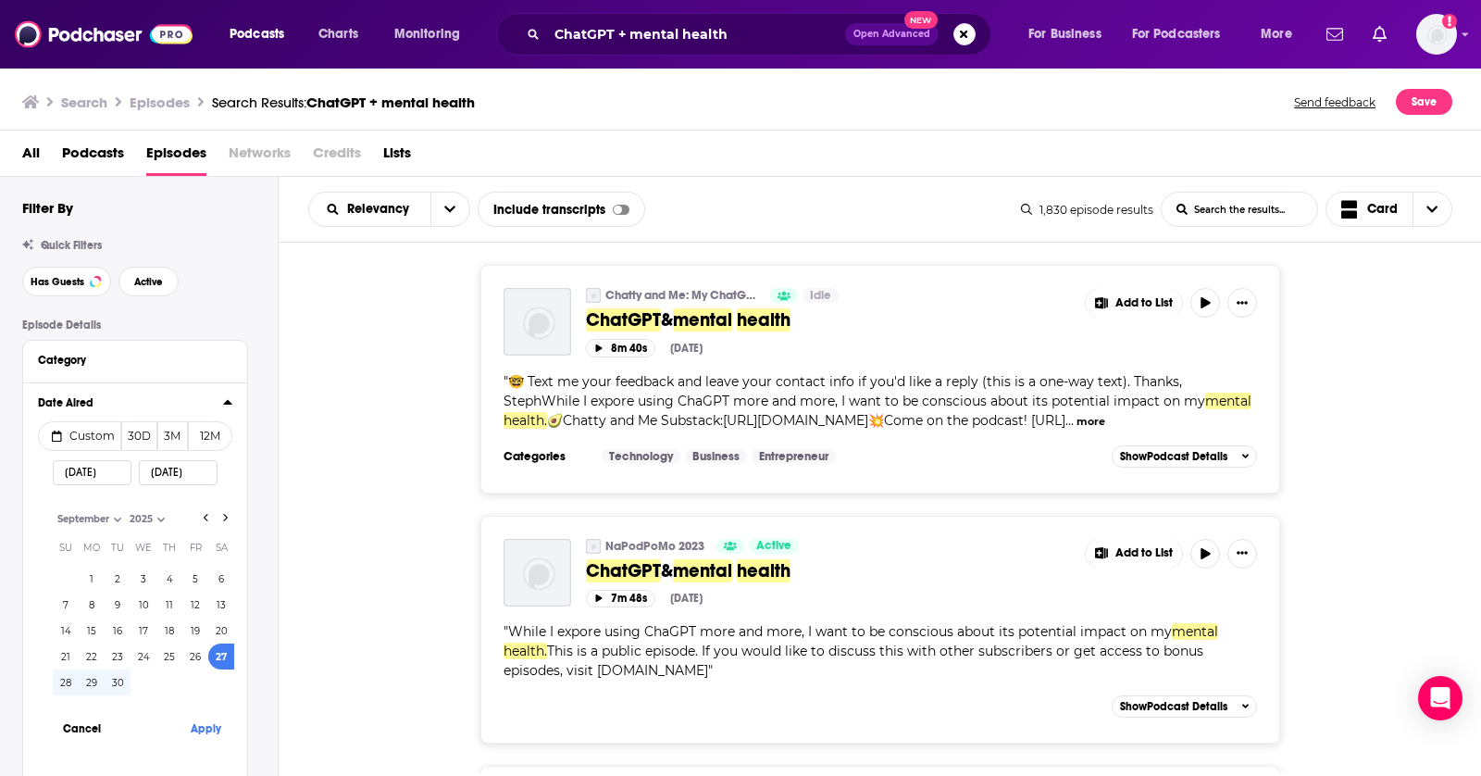
click at [189, 468] on input "[DATE]" at bounding box center [178, 472] width 79 height 25
click at [222, 514] on icon "Go to next month" at bounding box center [224, 517] width 7 height 15
select select "9"
click at [201, 727] on button "Apply" at bounding box center [206, 728] width 56 height 34
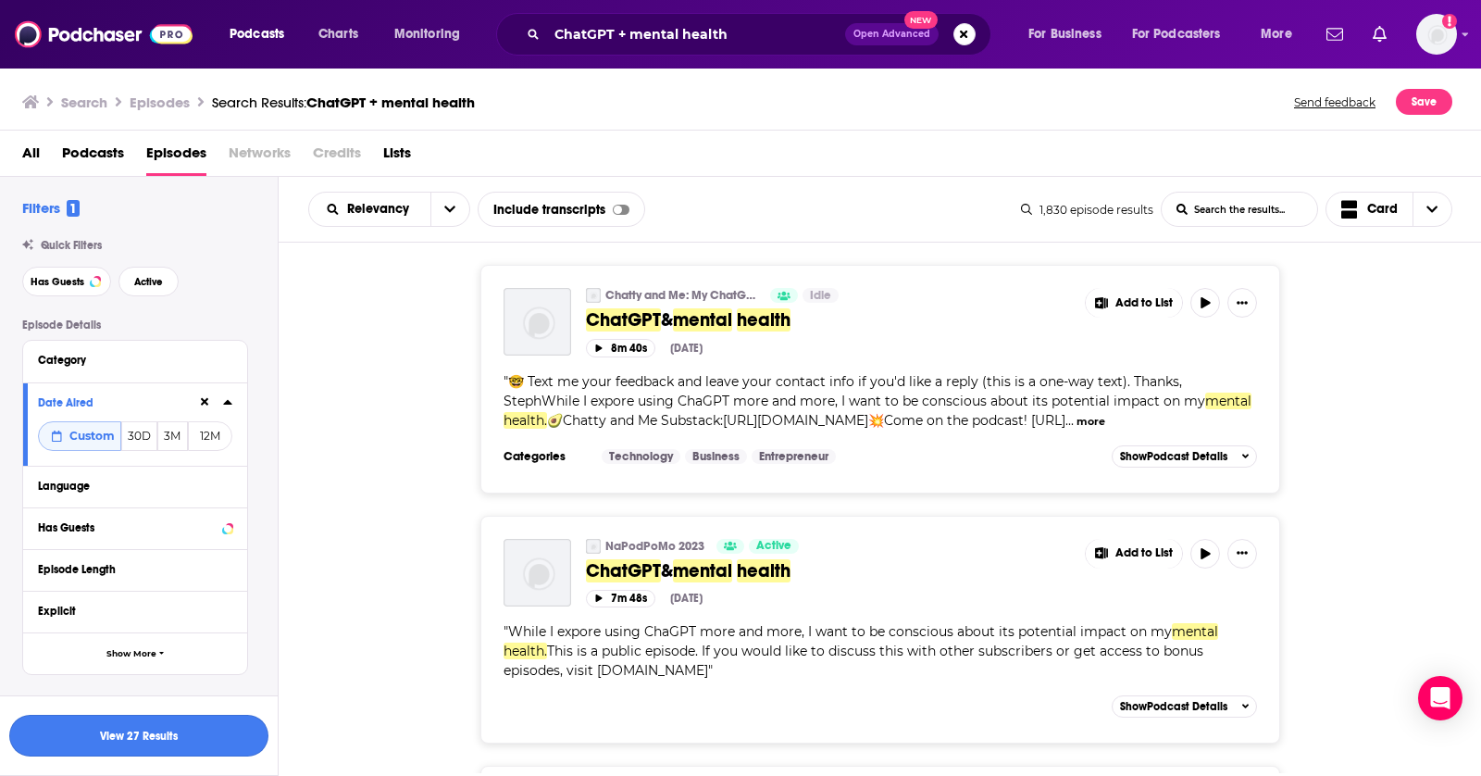
click at [207, 733] on button "View 27 Results" at bounding box center [138, 736] width 259 height 42
